Goal: Register for event/course

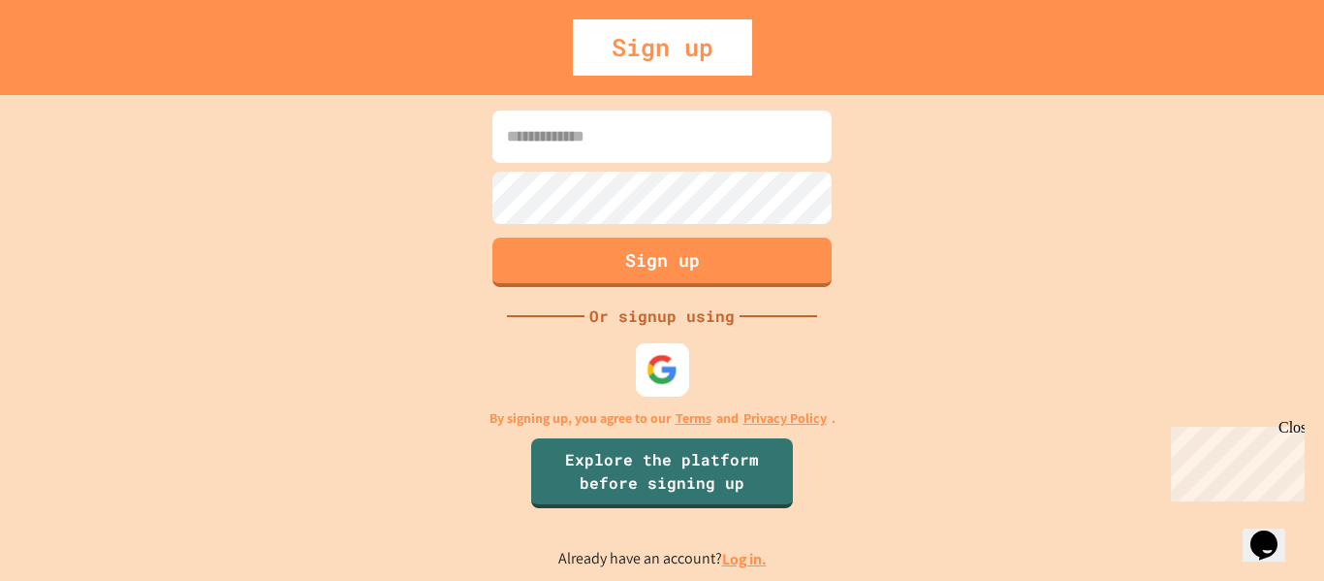
click at [663, 355] on img at bounding box center [663, 369] width 32 height 32
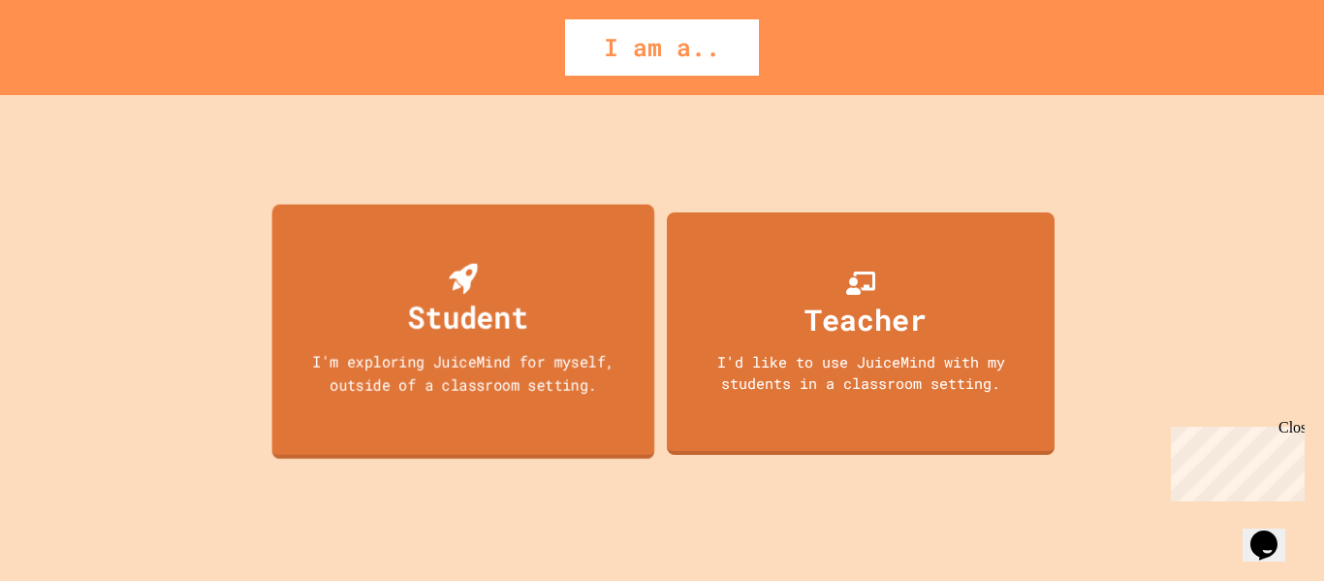
click at [555, 318] on div "Student I'm exploring JuiceMind for myself, outside of a classroom setting." at bounding box center [463, 331] width 383 height 255
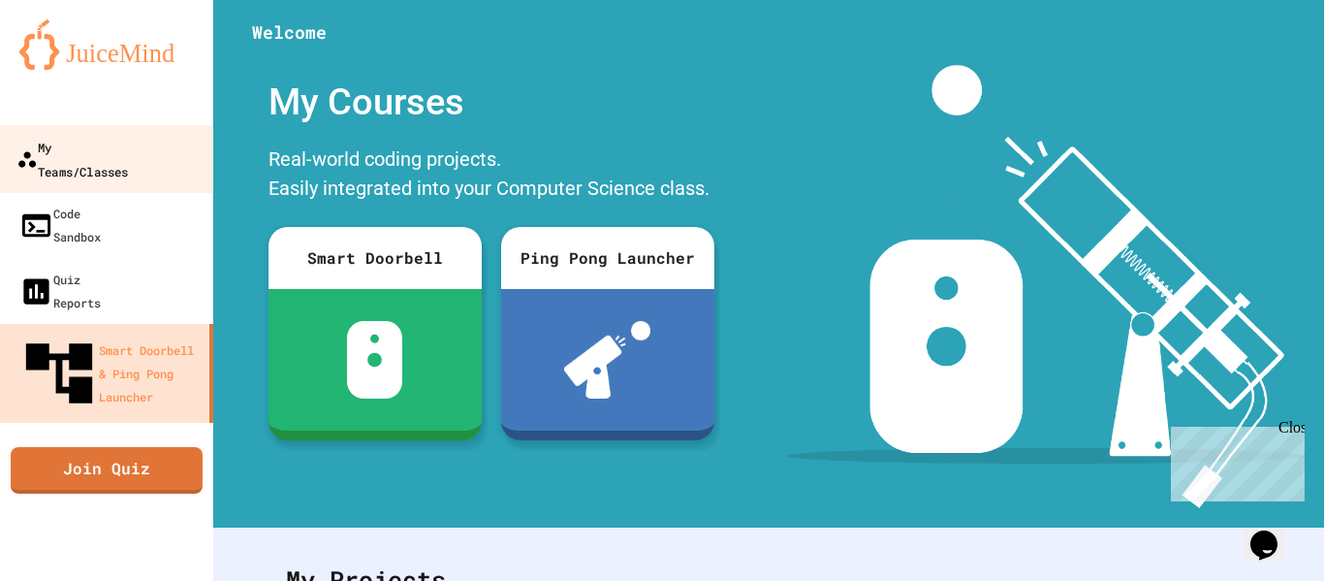
click at [166, 144] on link "My Teams/Classes" at bounding box center [107, 159] width 220 height 68
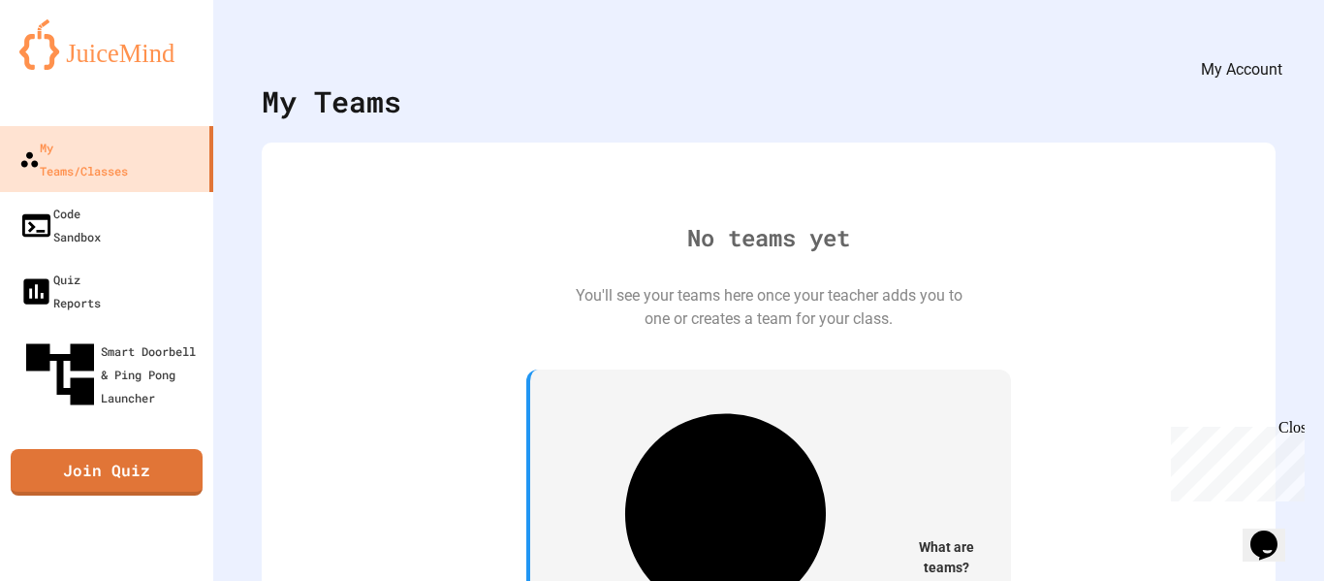
click at [1266, 47] on icon "My Account" at bounding box center [1266, 47] width 0 height 0
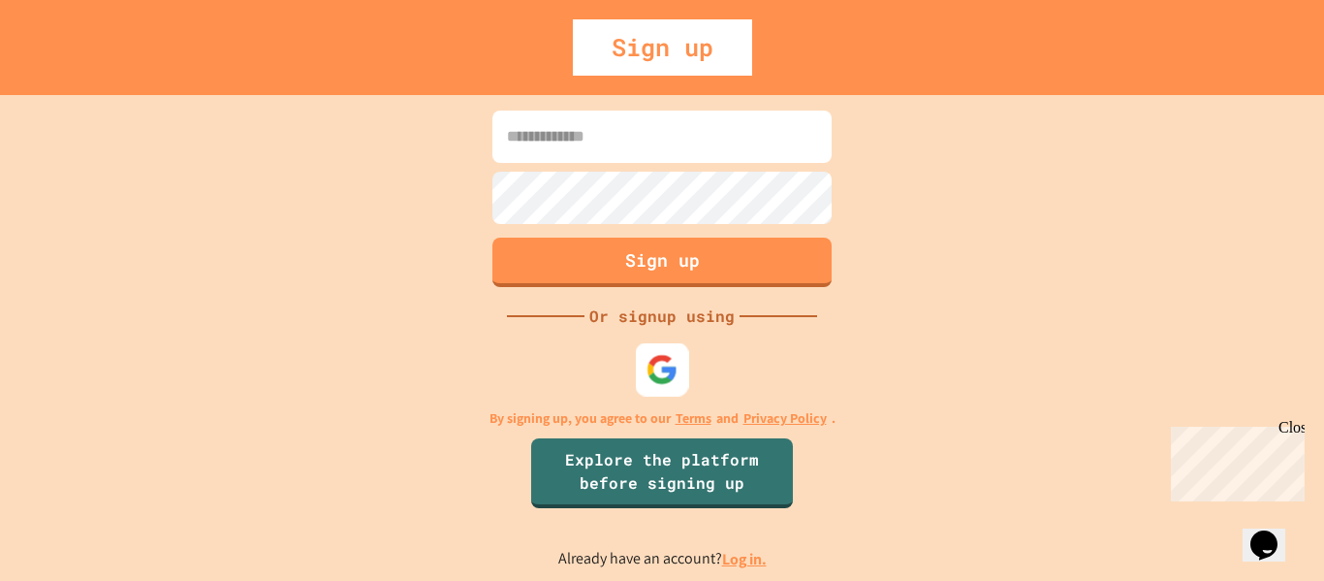
click at [643, 360] on div at bounding box center [662, 368] width 53 height 53
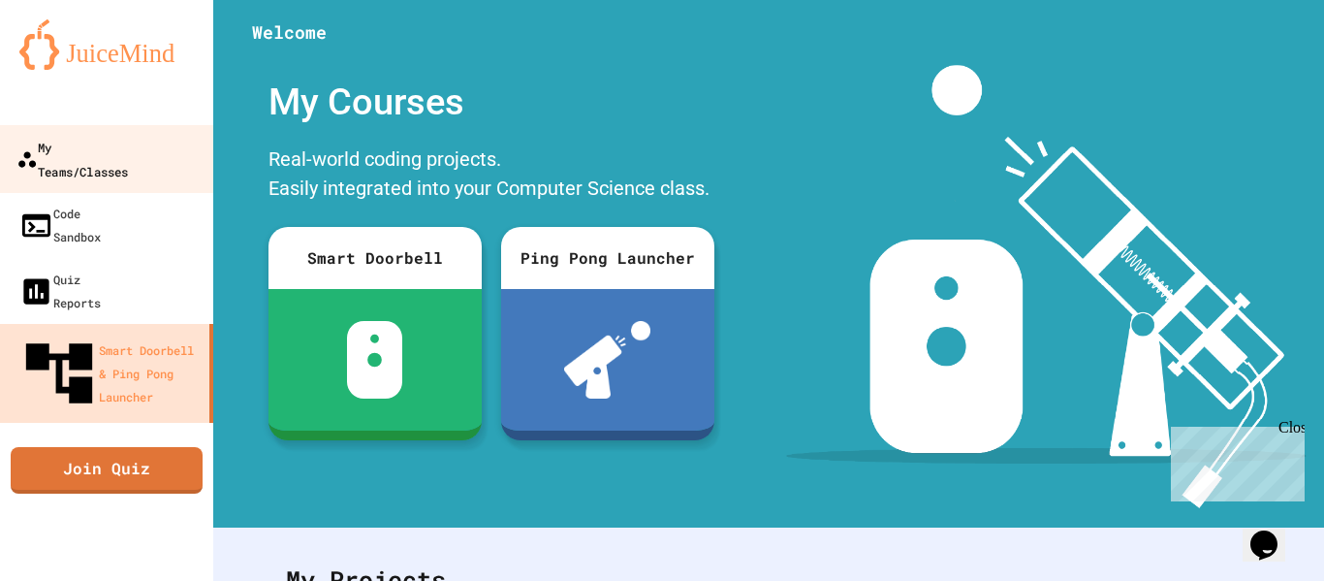
click at [102, 144] on div "My Teams/Classes" at bounding box center [71, 158] width 111 height 47
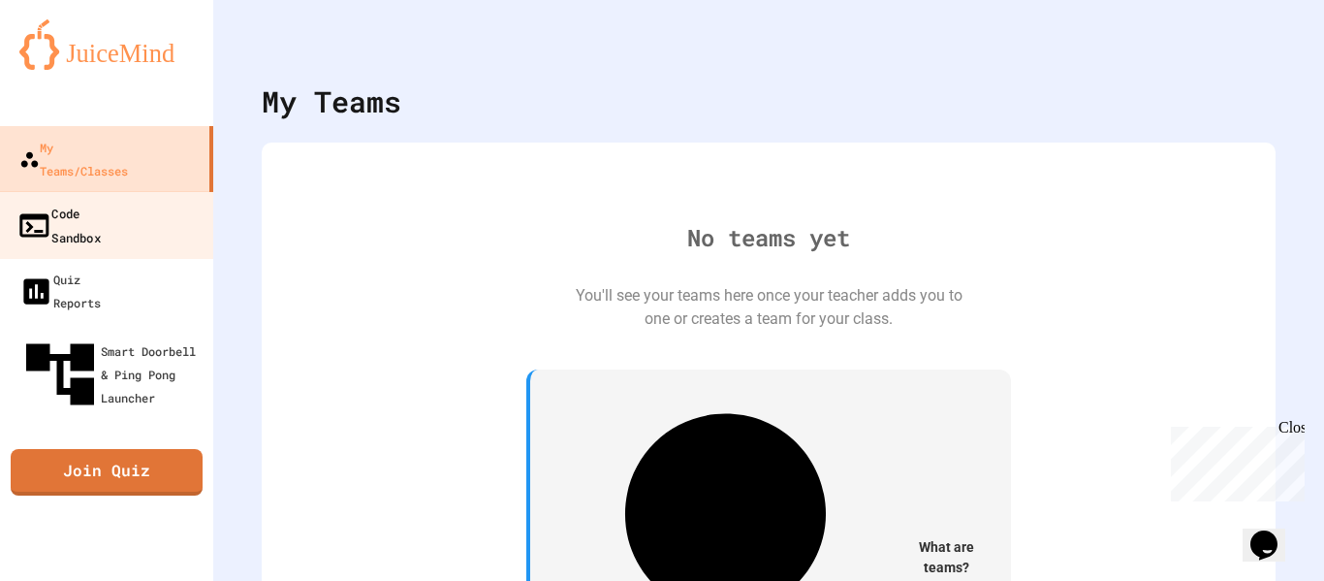
click at [101, 201] on div "Code Sandbox" at bounding box center [58, 224] width 84 height 47
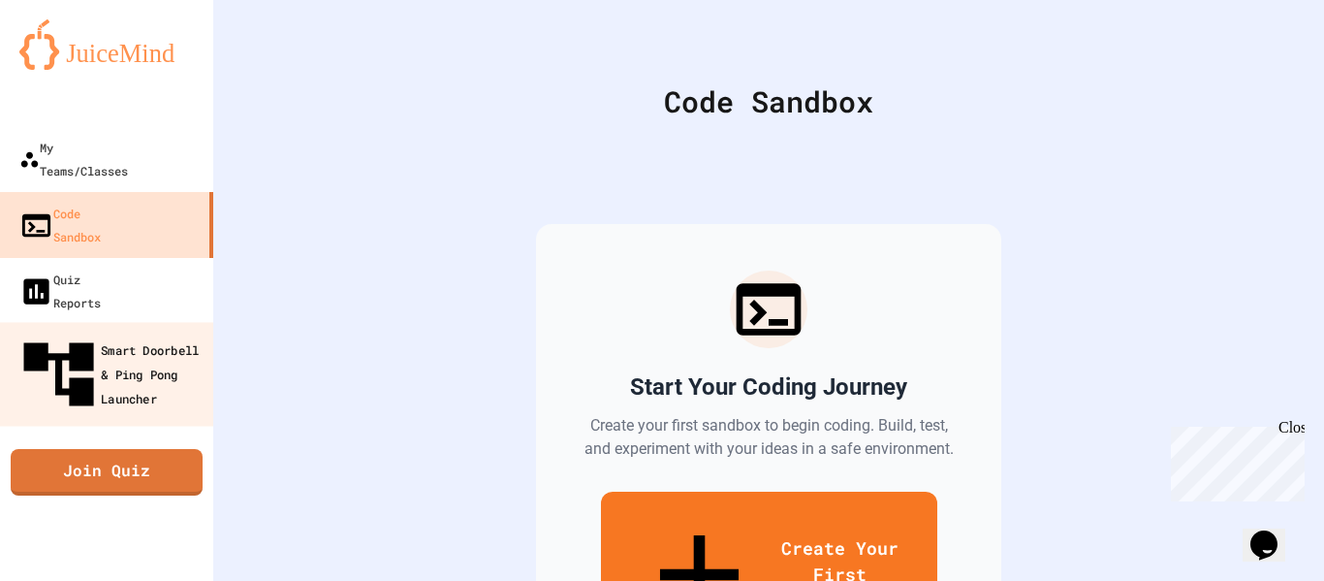
click at [114, 332] on div "Smart Doorbell & Ping Pong Launcher" at bounding box center [112, 374] width 192 height 84
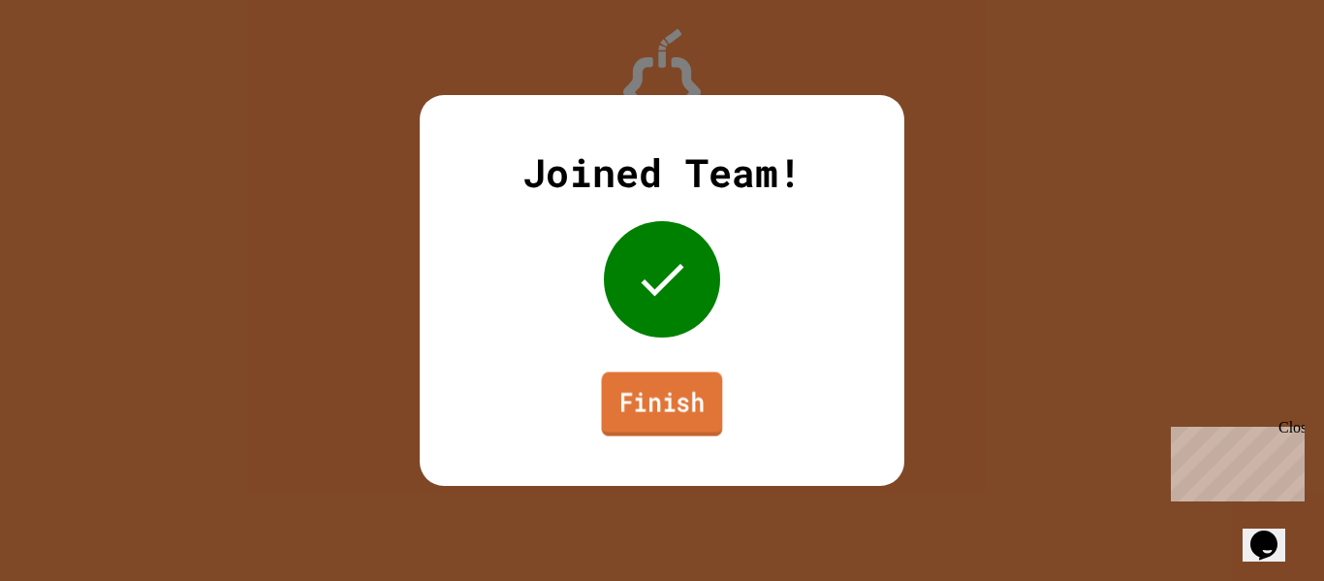
click at [653, 385] on link "Finish" at bounding box center [662, 404] width 121 height 64
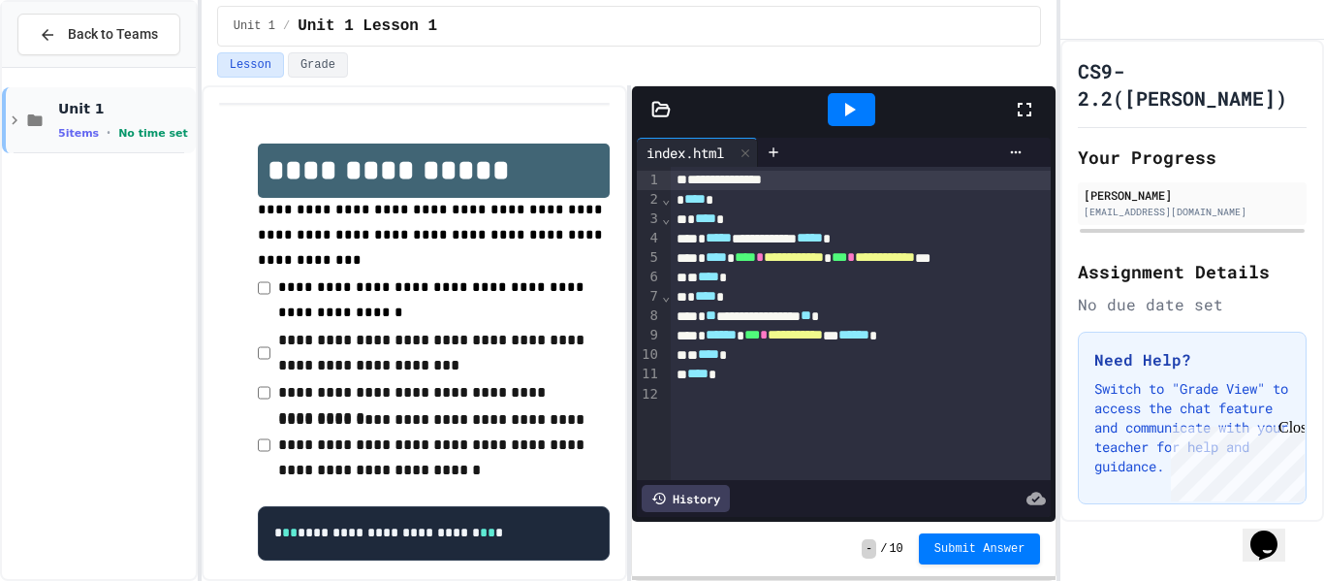
click at [69, 128] on span "5 items" at bounding box center [78, 133] width 41 height 13
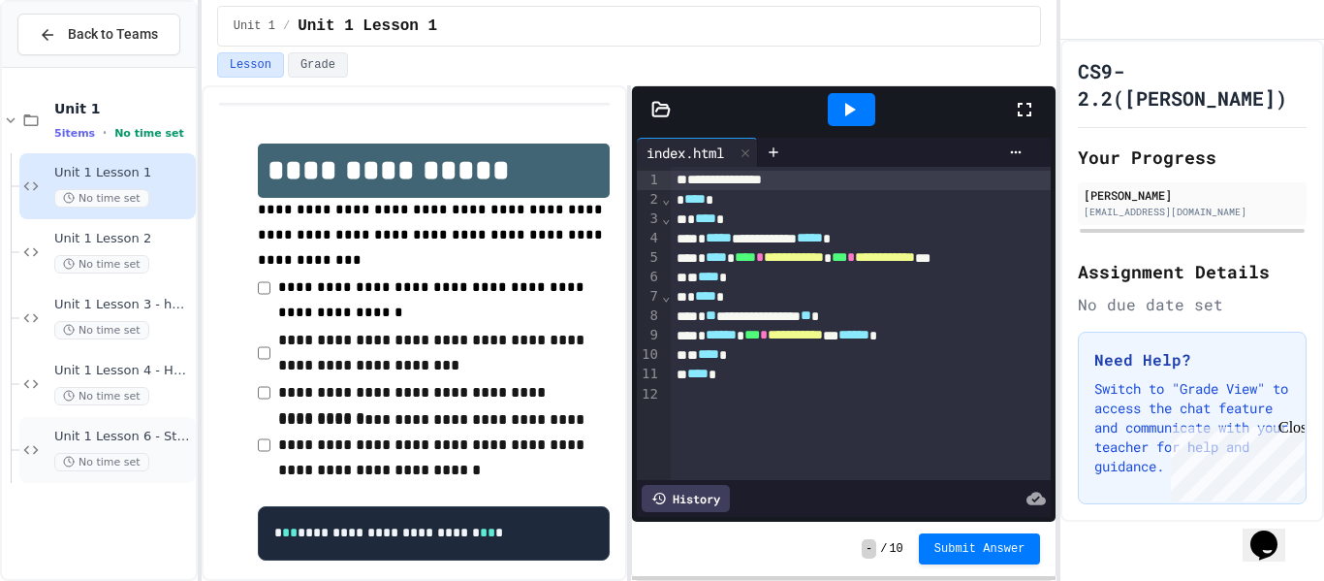
click at [105, 424] on div "Unit 1 Lesson 6 - Station 1 Build No time set" at bounding box center [107, 450] width 176 height 66
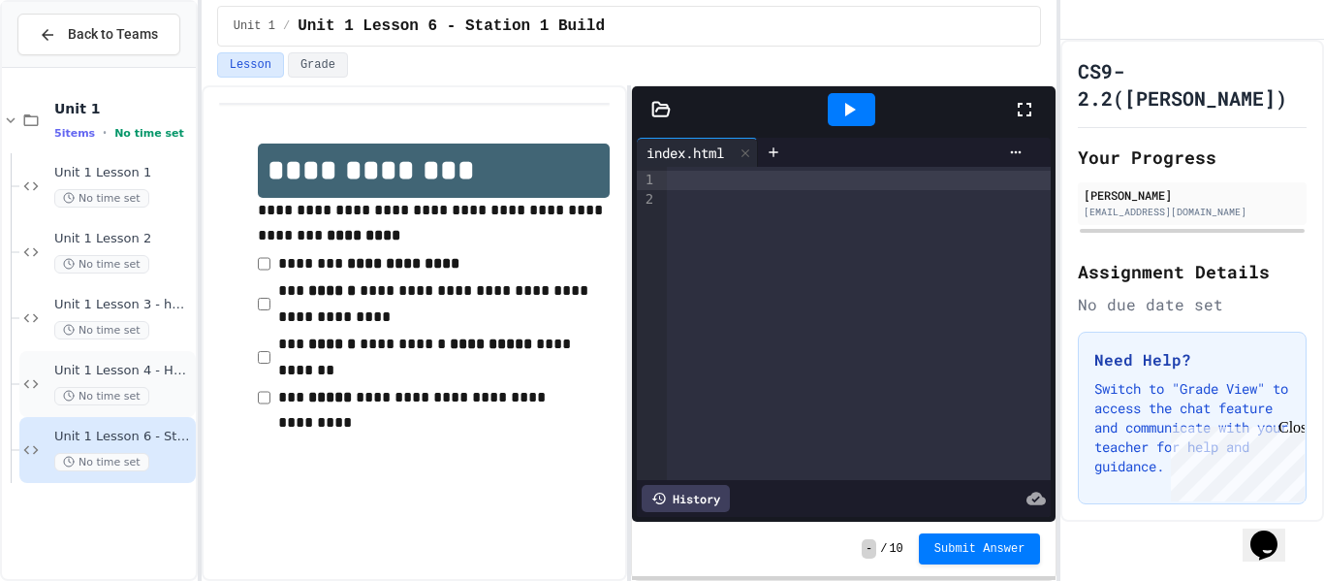
click at [91, 366] on span "Unit 1 Lesson 4 - Headlines Lab" at bounding box center [123, 371] width 138 height 16
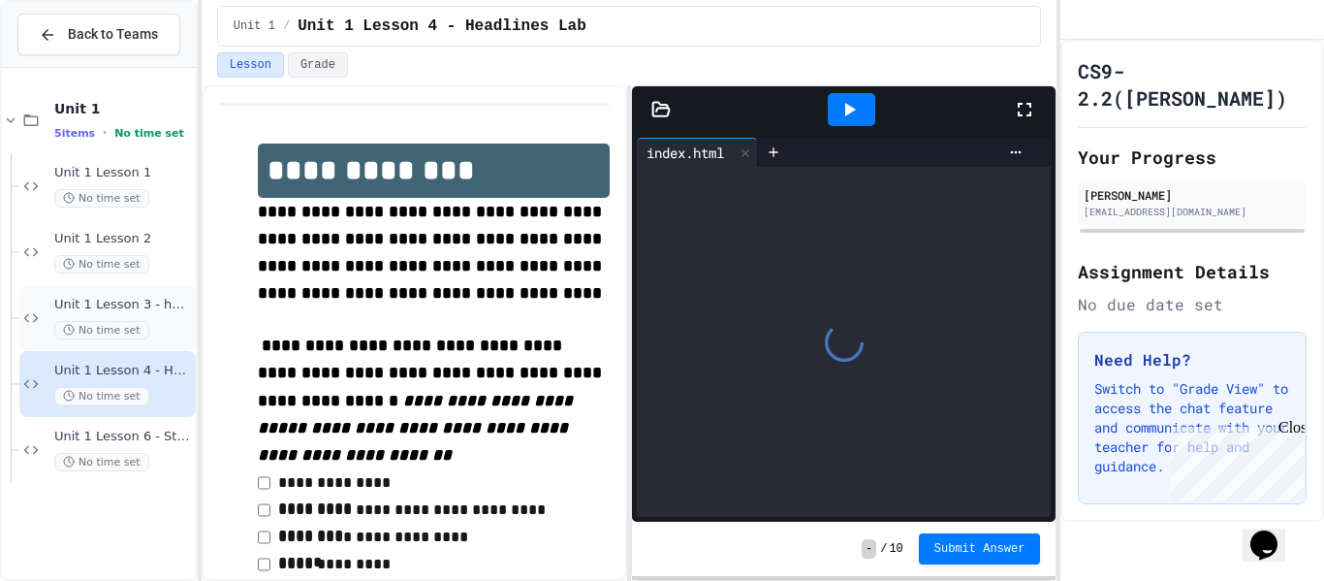
click at [69, 308] on span "Unit 1 Lesson 3 - heading and paragraph tags" at bounding box center [123, 305] width 138 height 16
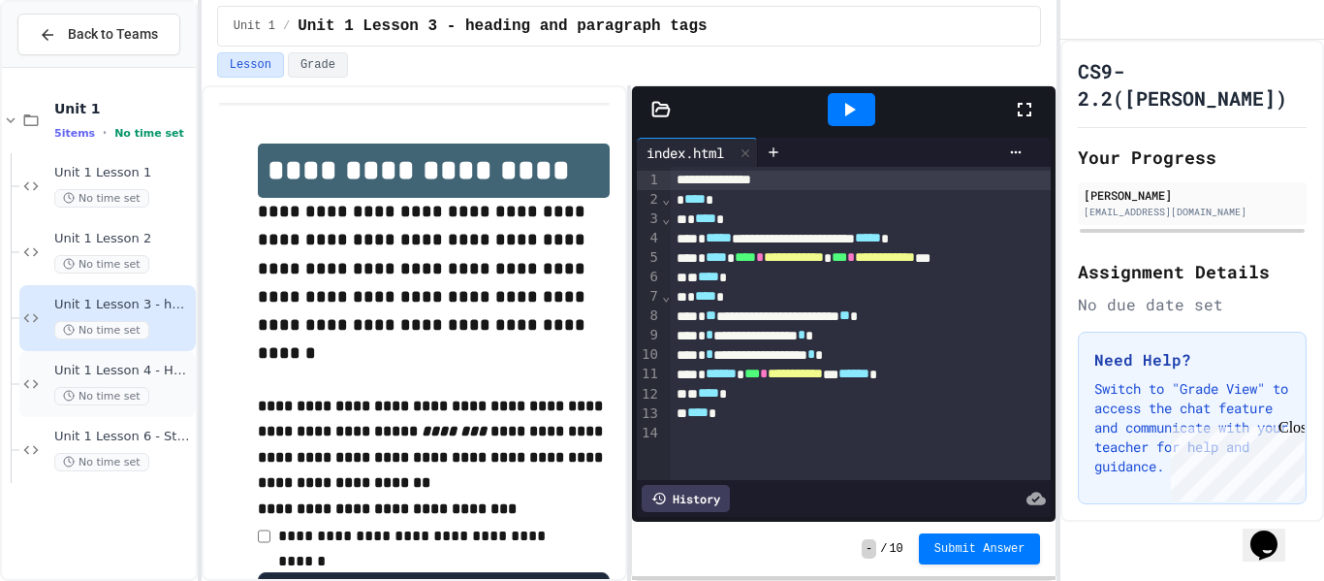
click at [70, 360] on div "Unit 1 Lesson 4 - Headlines Lab No time set" at bounding box center [107, 384] width 176 height 66
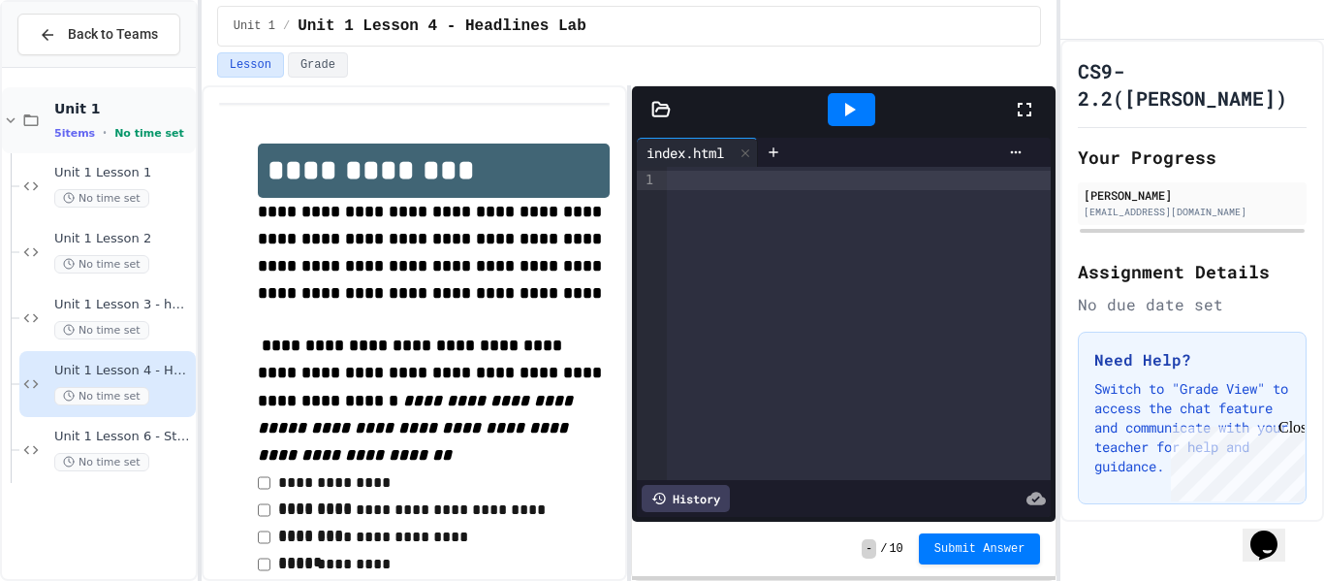
click at [72, 127] on span "5 items" at bounding box center [74, 133] width 41 height 13
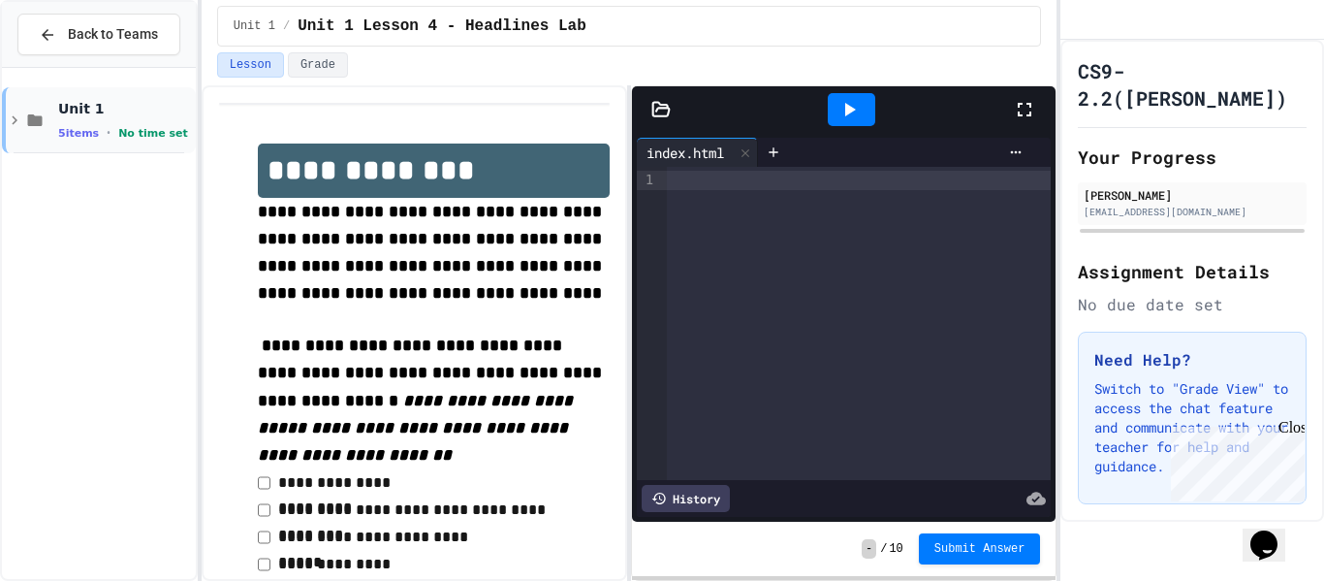
click at [120, 108] on span "Unit 1" at bounding box center [125, 108] width 134 height 17
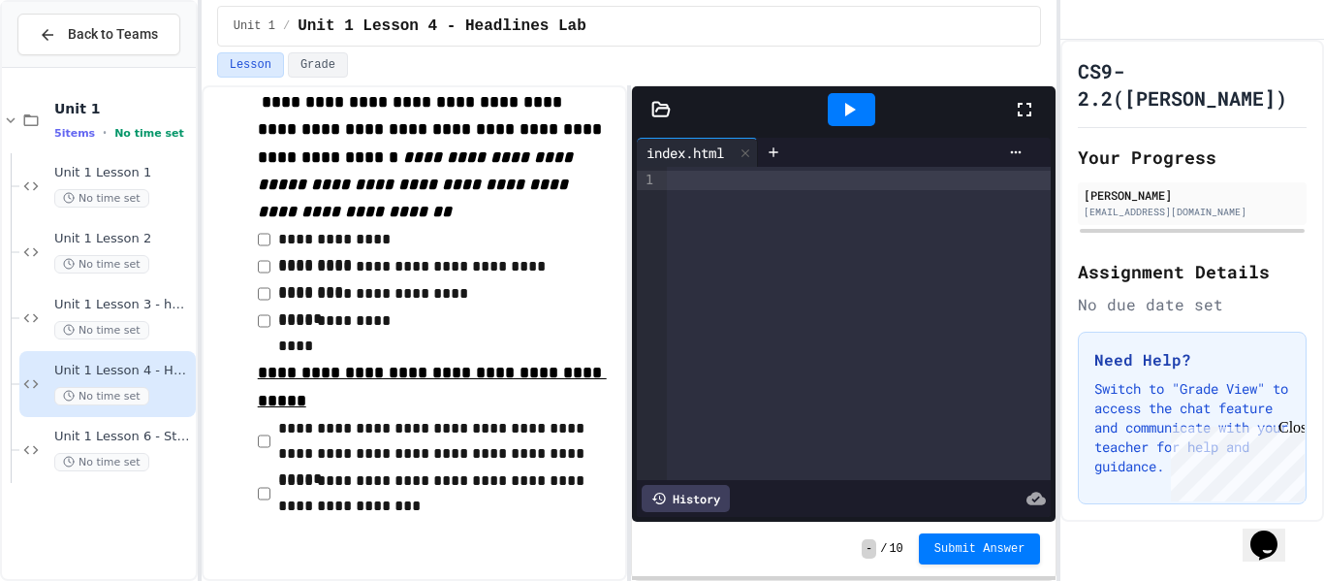
scroll to position [299, 0]
click at [166, 108] on span "Unit 1" at bounding box center [123, 108] width 138 height 17
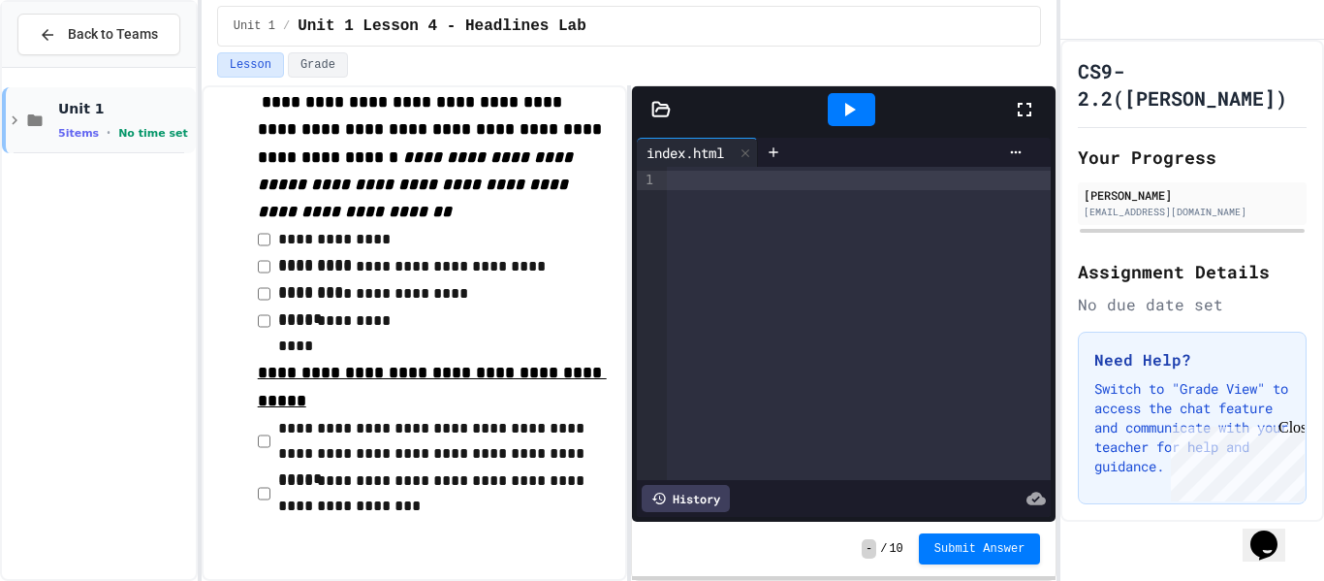
click at [176, 108] on span "Unit 1" at bounding box center [125, 108] width 134 height 17
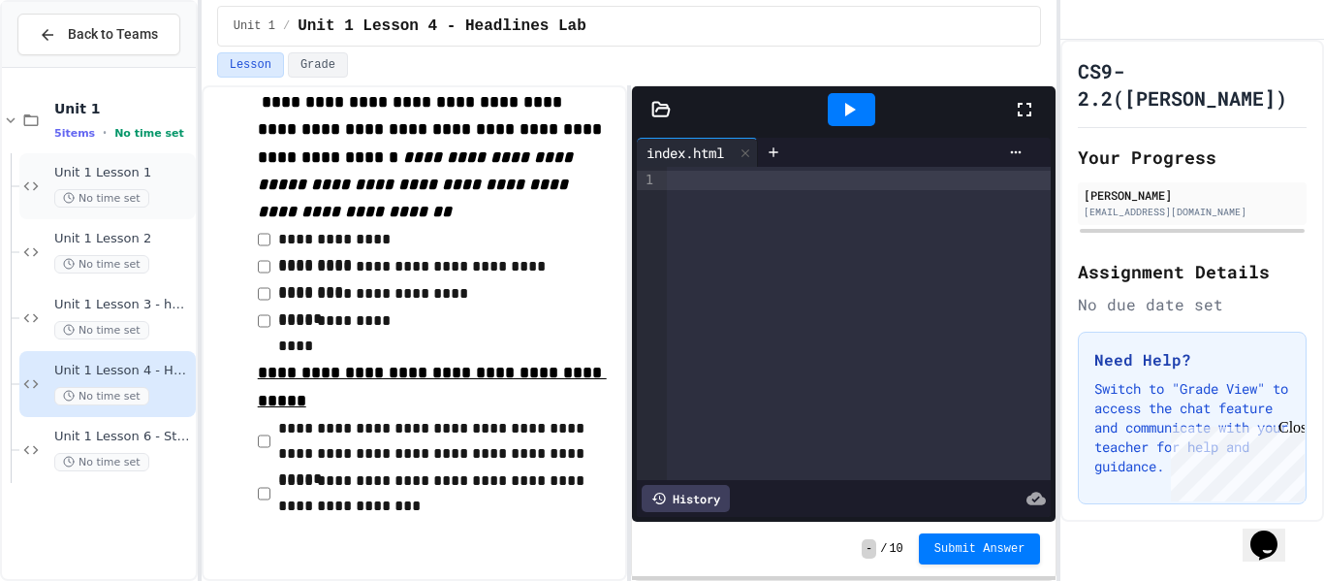
click at [125, 180] on span "Unit 1 Lesson 1" at bounding box center [123, 173] width 138 height 16
